Goal: Task Accomplishment & Management: Manage account settings

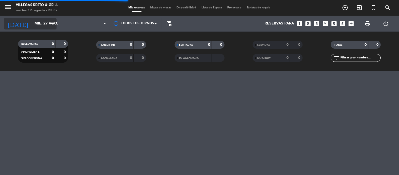
click at [32, 23] on input "mié. 27 ago." at bounding box center [57, 23] width 50 height 9
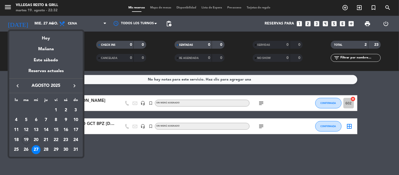
click at [37, 138] on div "20" at bounding box center [36, 139] width 9 height 9
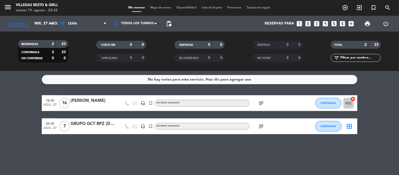
type input "mié. 20 ago."
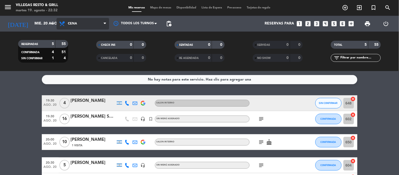
click at [100, 23] on span "Cena" at bounding box center [82, 24] width 53 height 12
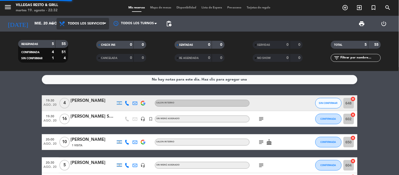
click at [96, 35] on div "menu [PERSON_NAME] Resto & Grill [DATE] 19. agosto - 22:32 Mis reservas Mapa de…" at bounding box center [199, 35] width 399 height 71
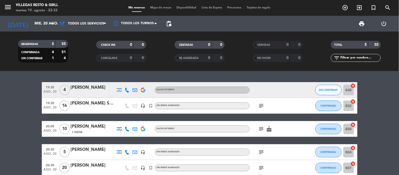
click at [89, 109] on div at bounding box center [93, 109] width 45 height 4
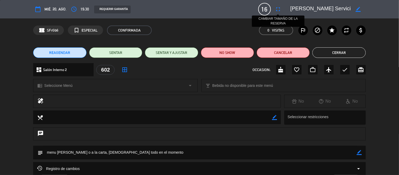
click at [277, 11] on icon "fullscreen" at bounding box center [278, 9] width 6 height 6
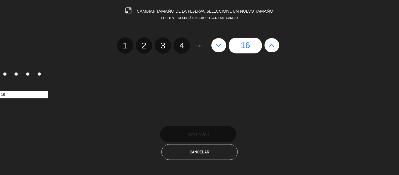
click at [274, 38] on button at bounding box center [271, 45] width 15 height 14
type input "17"
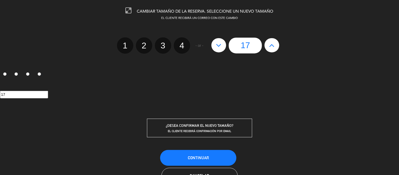
click at [273, 44] on icon at bounding box center [272, 45] width 6 height 8
type input "18"
click at [198, 154] on button "Continuar" at bounding box center [198, 158] width 76 height 16
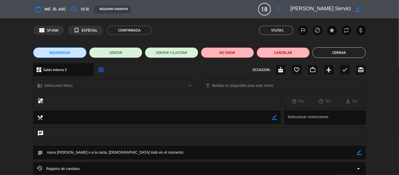
click at [330, 54] on button "Cerrar" at bounding box center [338, 52] width 53 height 11
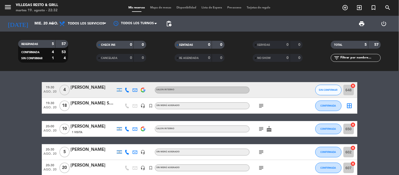
click at [80, 103] on div "[PERSON_NAME] Servicios América" at bounding box center [93, 103] width 45 height 7
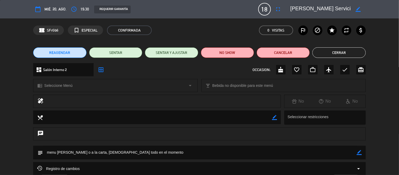
click at [330, 53] on button "Cerrar" at bounding box center [338, 52] width 53 height 11
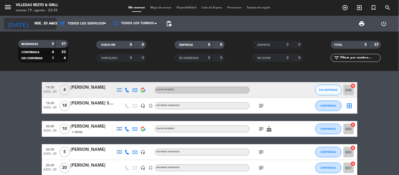
click at [43, 20] on input "mié. 20 ago." at bounding box center [57, 23] width 50 height 9
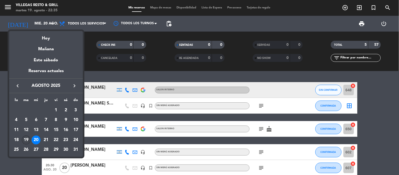
click at [25, 138] on div "19" at bounding box center [26, 139] width 9 height 9
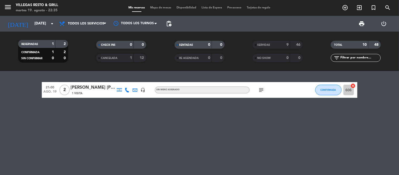
click at [296, 43] on strong "46" at bounding box center [298, 45] width 5 height 4
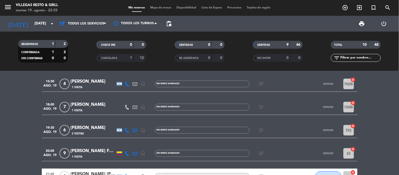
scroll to position [142, 0]
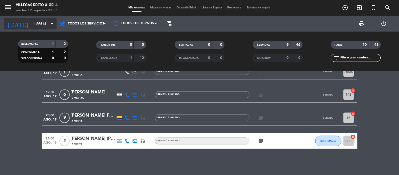
click at [41, 24] on input "[DATE]" at bounding box center [57, 23] width 50 height 9
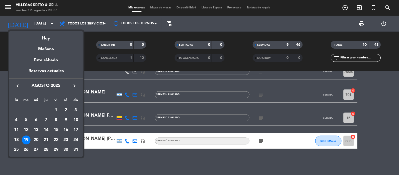
click at [46, 138] on div "21" at bounding box center [46, 139] width 9 height 9
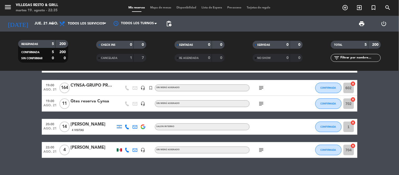
scroll to position [0, 0]
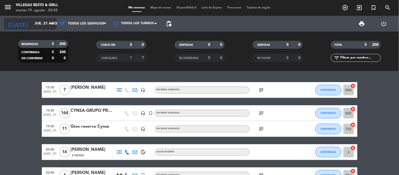
click at [32, 24] on input "jue. 21 ago." at bounding box center [57, 23] width 50 height 9
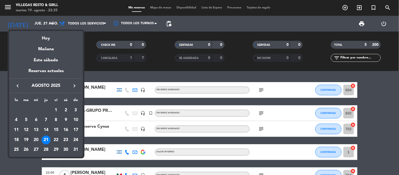
click at [55, 137] on div "22" at bounding box center [55, 139] width 9 height 9
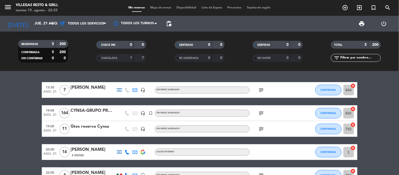
type input "vie. 22 ago."
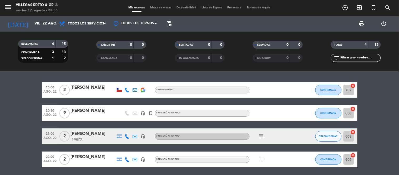
click at [97, 111] on div "[PERSON_NAME]" at bounding box center [93, 110] width 45 height 7
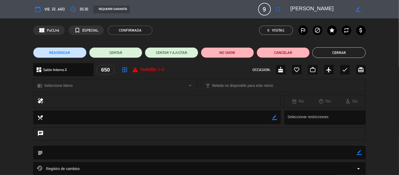
click at [334, 55] on button "Cerrar" at bounding box center [338, 52] width 53 height 11
